Goal: Task Accomplishment & Management: Manage account settings

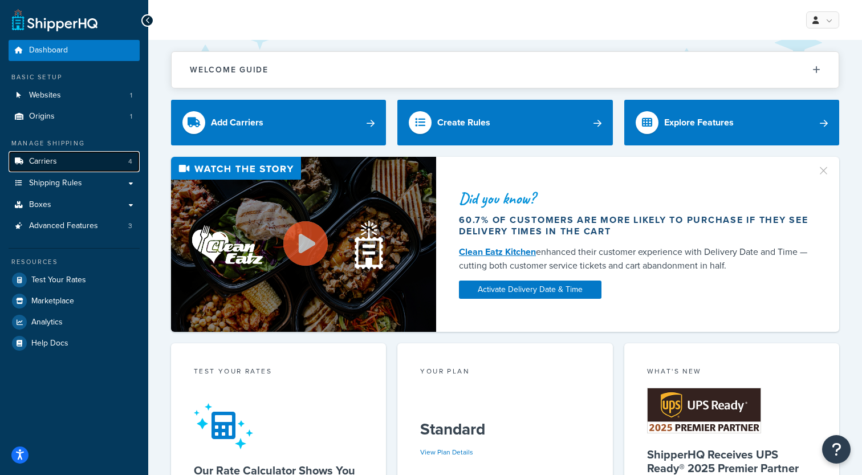
click at [87, 159] on link "Carriers 4" at bounding box center [74, 161] width 131 height 21
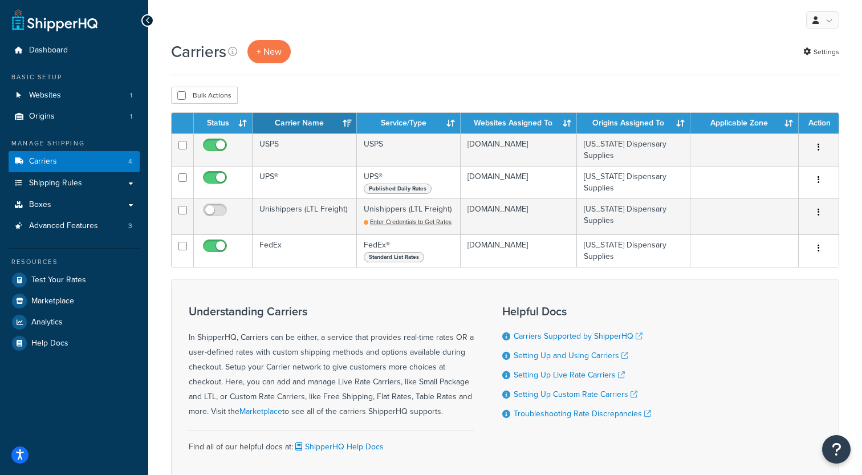
click at [78, 131] on ul "Dashboard Basic Setup Websites 1 Origins 1 Manage Shipping Carriers 4 Shipping …" at bounding box center [74, 197] width 131 height 314
click at [76, 100] on link "Websites 1" at bounding box center [74, 95] width 131 height 21
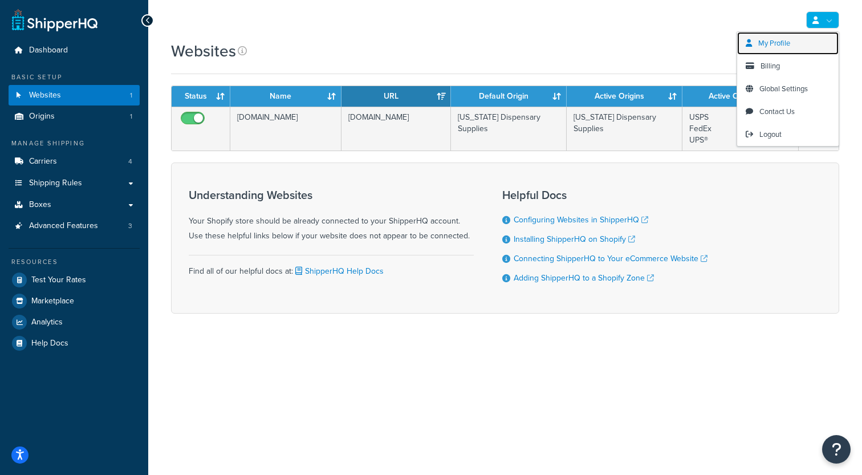
click at [773, 48] on span "My Profile" at bounding box center [774, 43] width 32 height 11
